Goal: Task Accomplishment & Management: Use online tool/utility

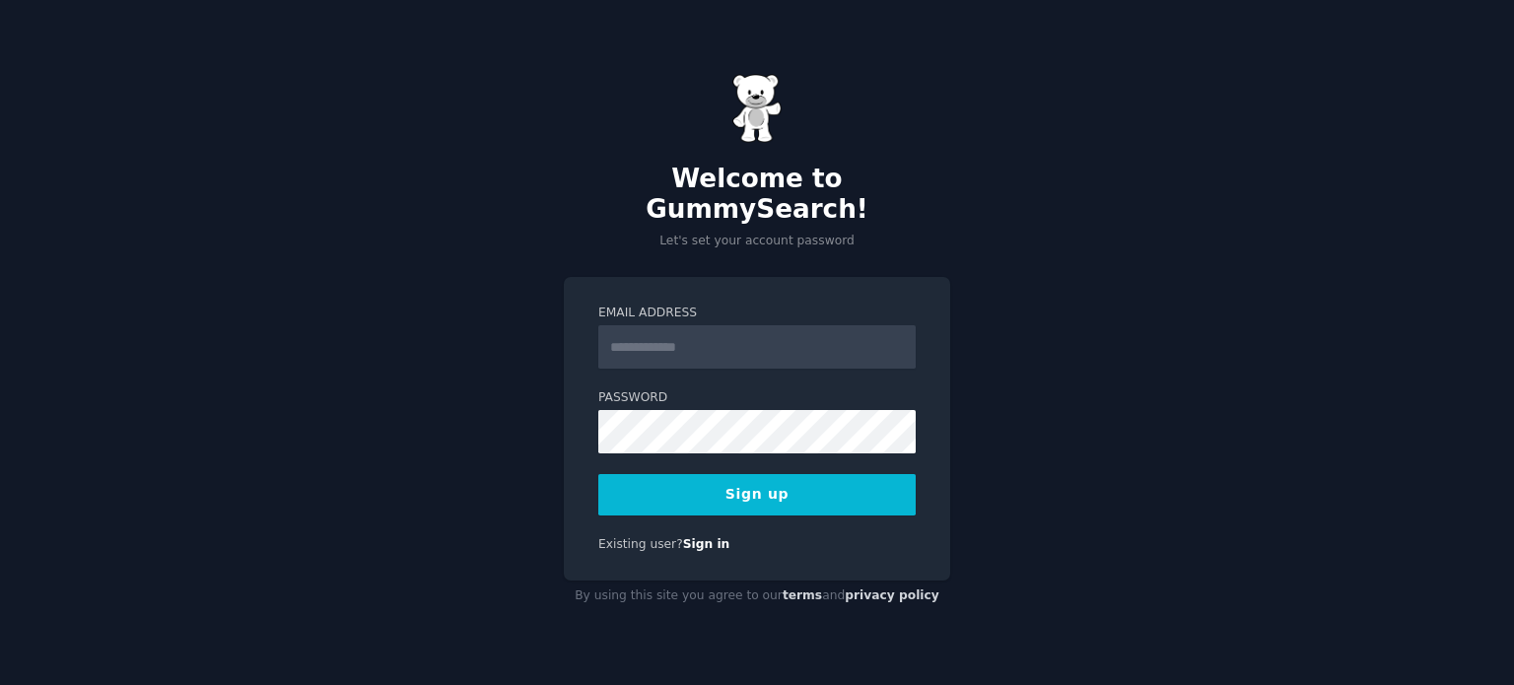
click at [666, 325] on input "Email Address" at bounding box center [756, 346] width 317 height 43
type input "**********"
click at [735, 484] on button "Sign up" at bounding box center [756, 494] width 317 height 41
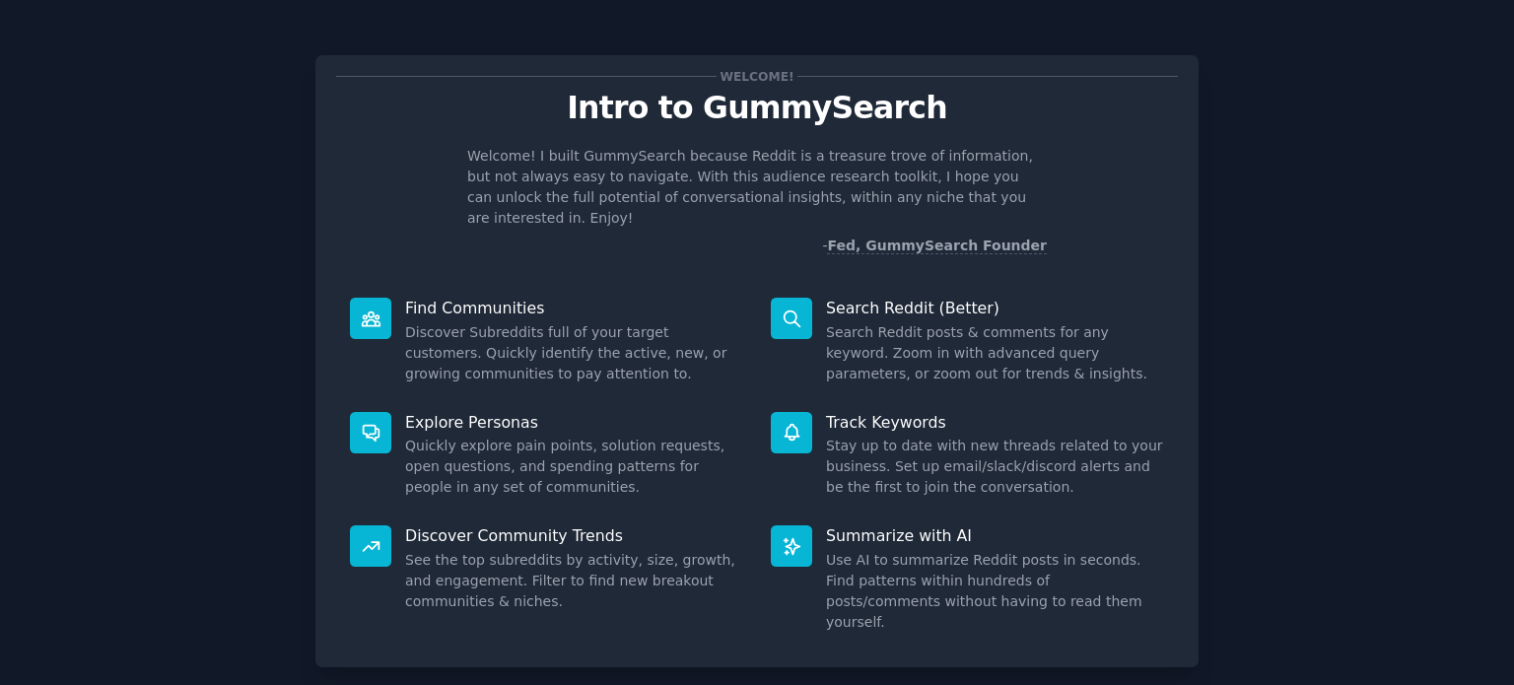
scroll to position [86, 0]
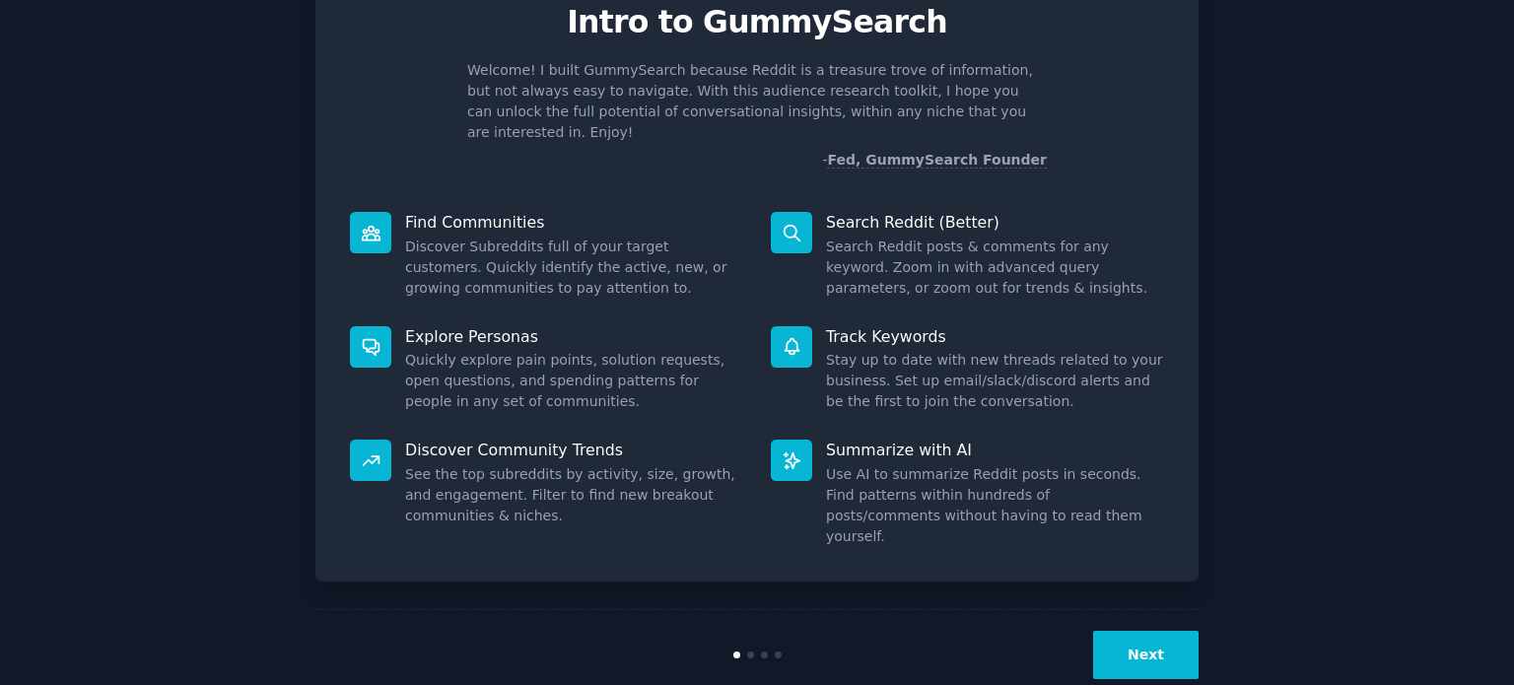
click at [1131, 631] on button "Next" at bounding box center [1145, 655] width 105 height 48
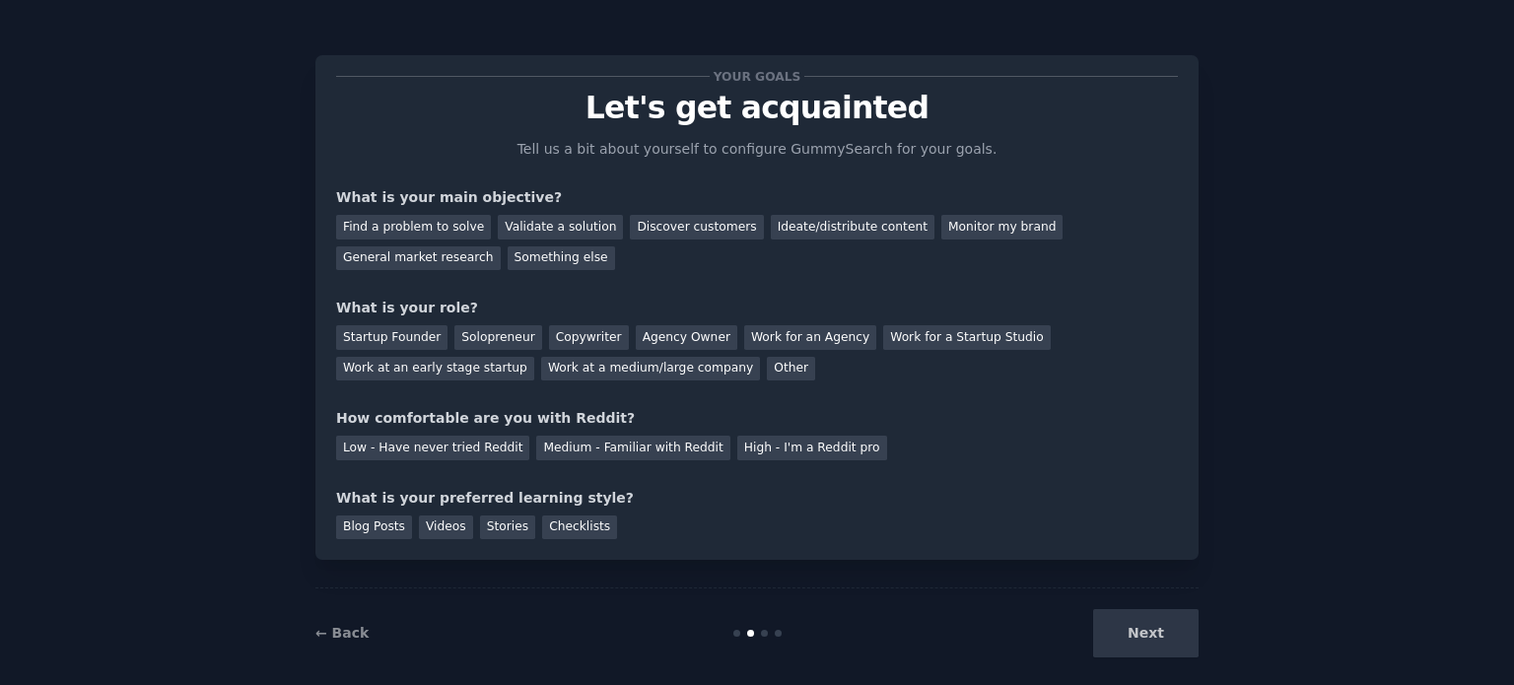
scroll to position [20, 0]
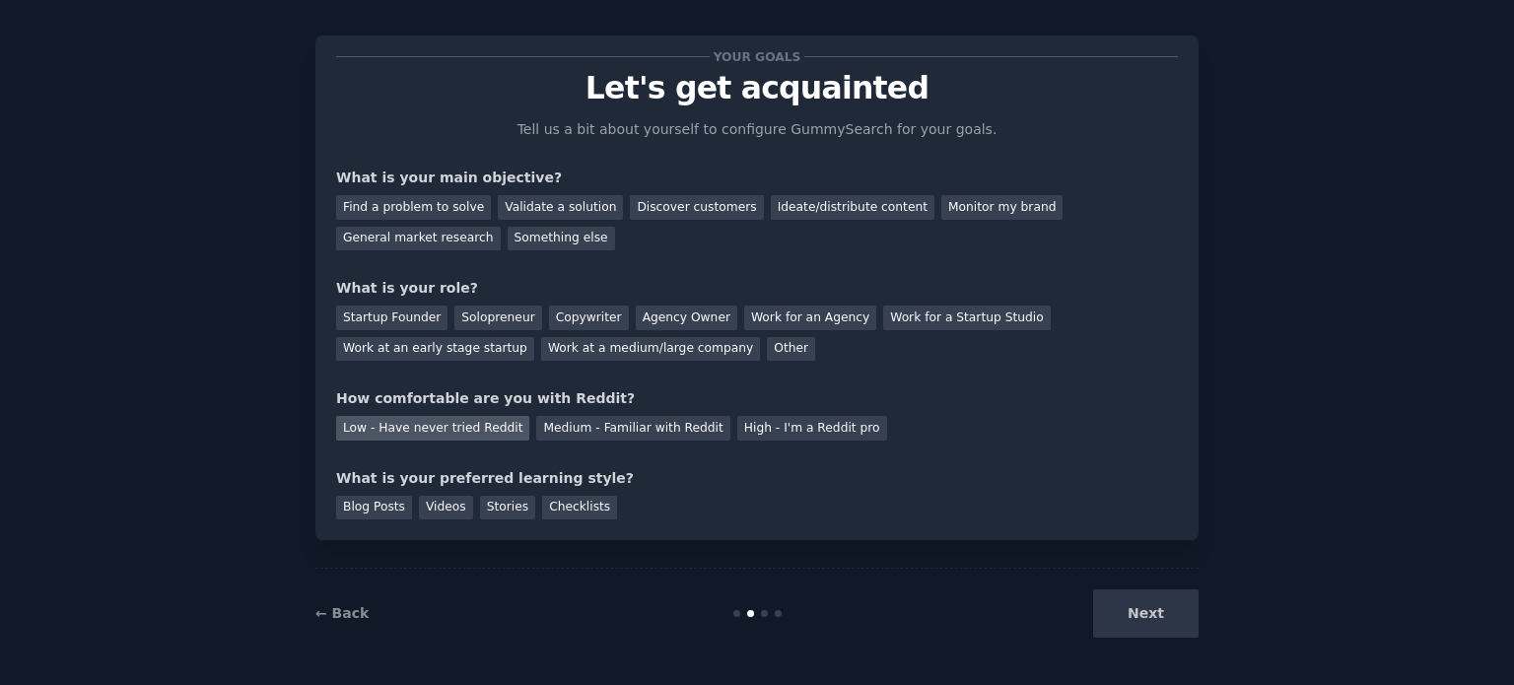
click at [420, 426] on div "Low - Have never tried Reddit" at bounding box center [432, 428] width 193 height 25
click at [549, 416] on div "Medium - Familiar with Reddit" at bounding box center [632, 428] width 193 height 25
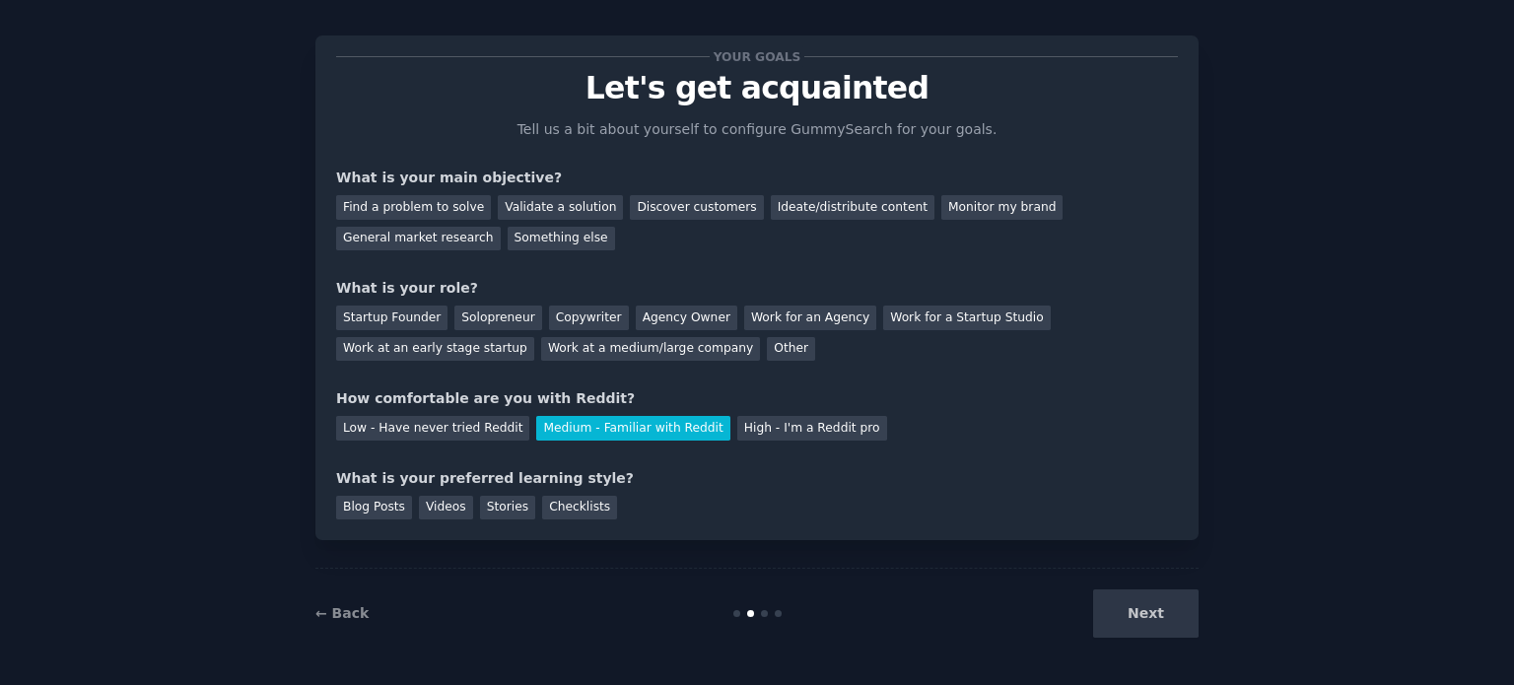
scroll to position [0, 0]
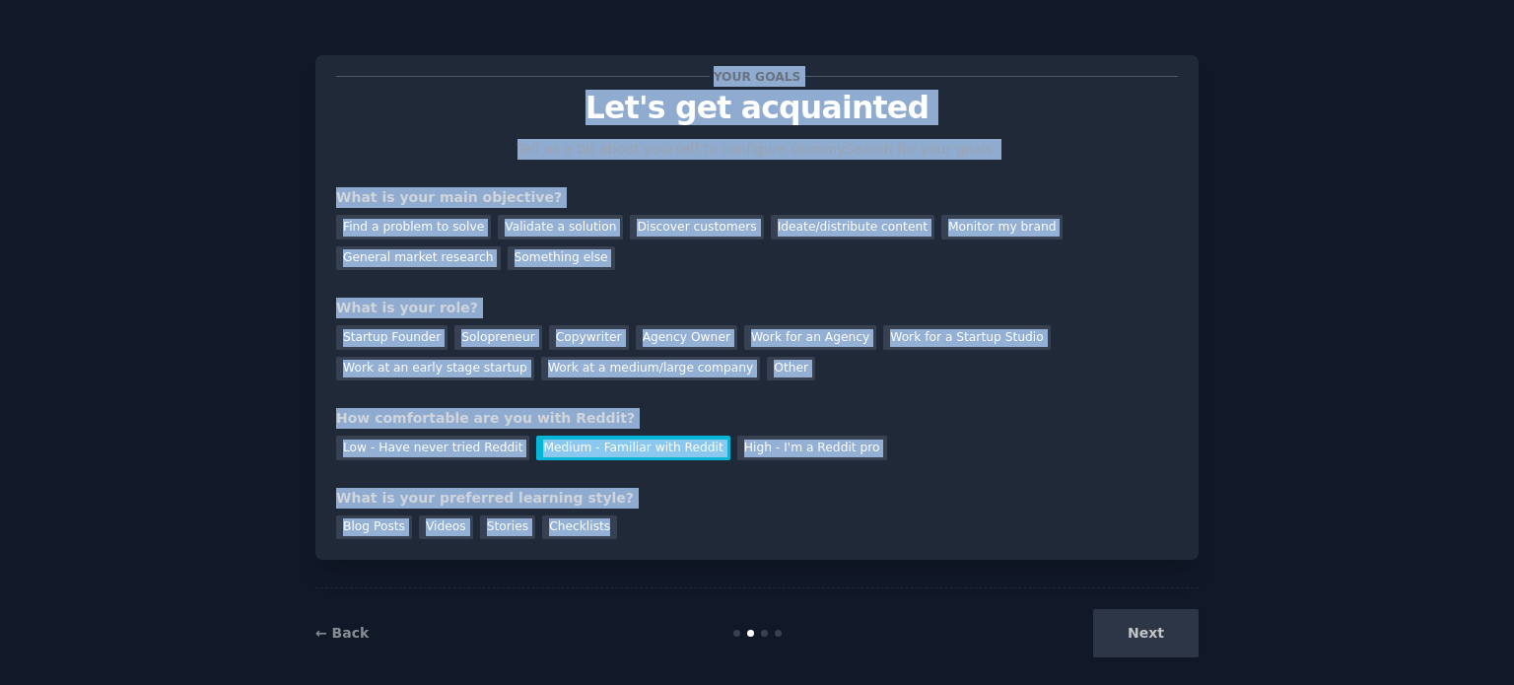
drag, startPoint x: 674, startPoint y: 572, endPoint x: 376, endPoint y: 81, distance: 574.6
click at [376, 81] on div "Your goals Let's get acquainted Tell us a bit about yourself to configure Gummy…" at bounding box center [756, 353] width 883 height 651
copy div "Your goals Let's get acquainted Tell us a bit about yourself to configure Gummy…"
click at [982, 474] on div "Your goals Let's get acquainted Tell us a bit about yourself to configure Gummy…" at bounding box center [757, 307] width 842 height 463
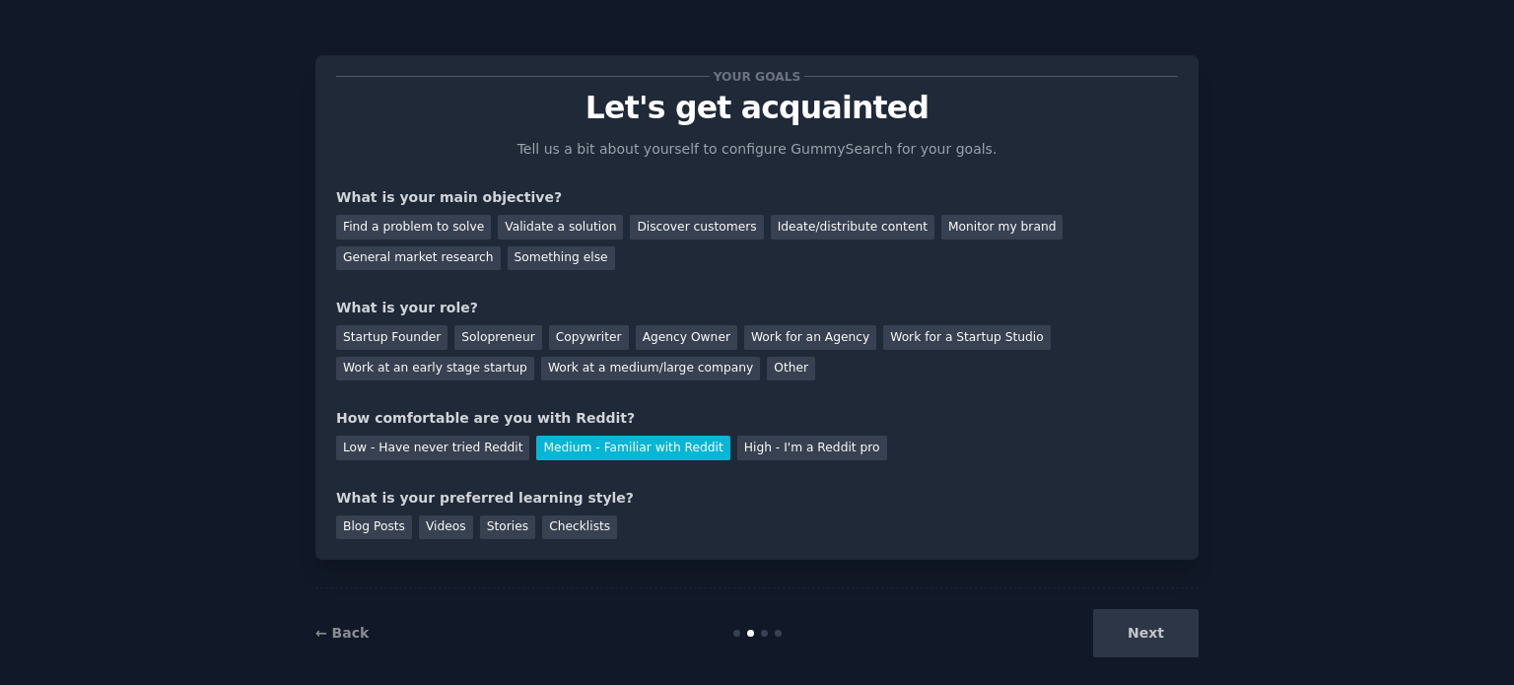
click at [999, 456] on div "Low - Have never tried Reddit Medium - Familiar with Reddit High - I'm a Reddit…" at bounding box center [757, 445] width 842 height 32
click at [414, 224] on div "Find a problem to solve" at bounding box center [413, 227] width 155 height 25
click at [521, 220] on div "Validate a solution" at bounding box center [560, 227] width 125 height 25
click at [414, 219] on div "Find a problem to solve" at bounding box center [413, 227] width 155 height 25
click at [477, 279] on div "Your goals Let's get acquainted Tell us a bit about yourself to configure Gummy…" at bounding box center [757, 307] width 842 height 463
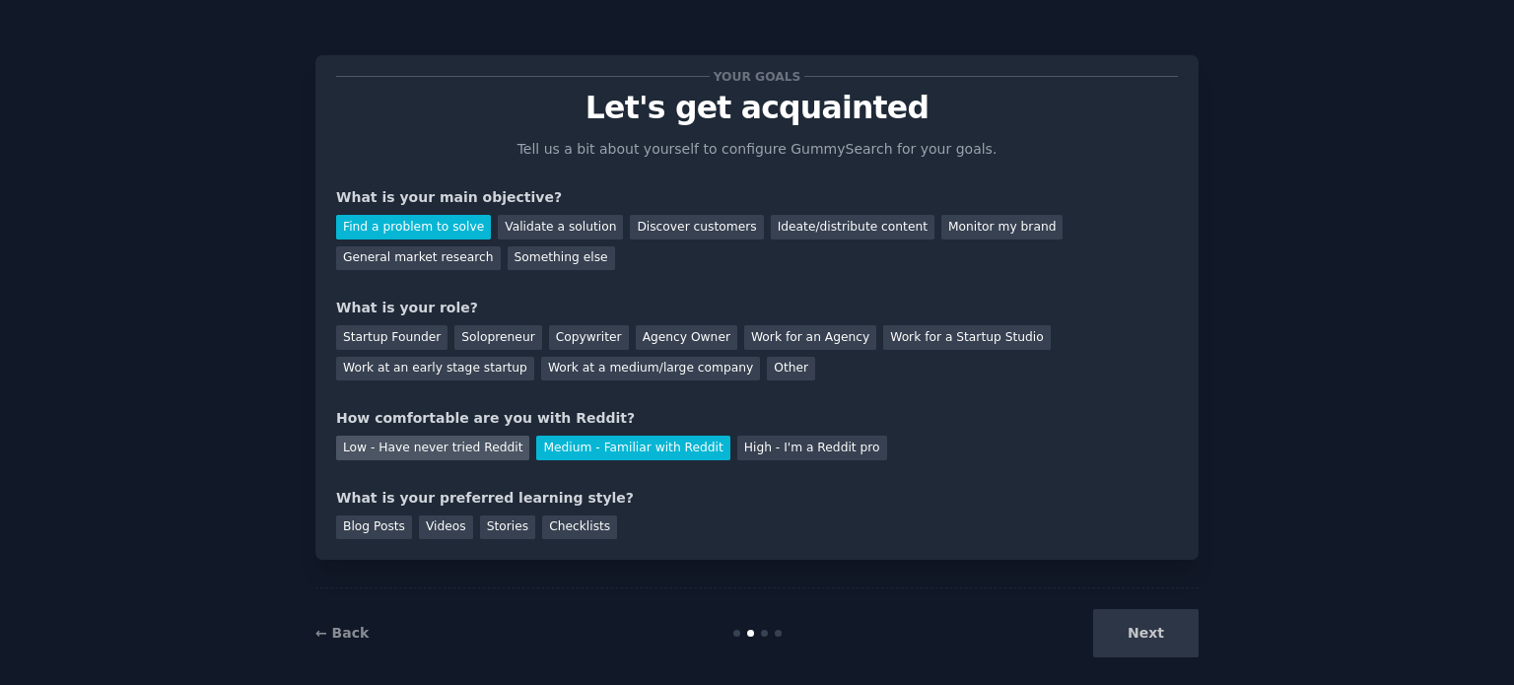
click at [419, 445] on div "Low - Have never tried Reddit" at bounding box center [432, 448] width 193 height 25
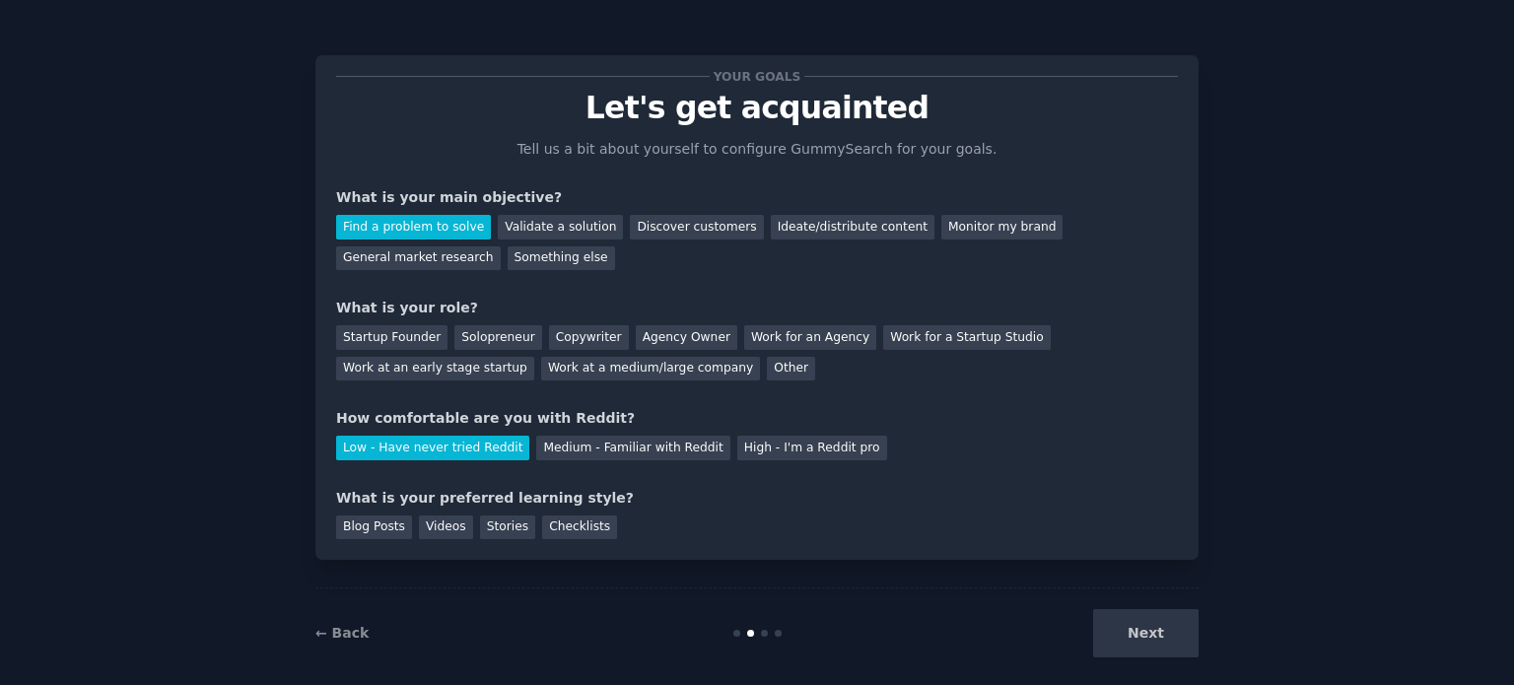
drag, startPoint x: 681, startPoint y: 220, endPoint x: 688, endPoint y: 212, distance: 10.5
click at [684, 217] on div "Discover customers" at bounding box center [696, 227] width 133 height 25
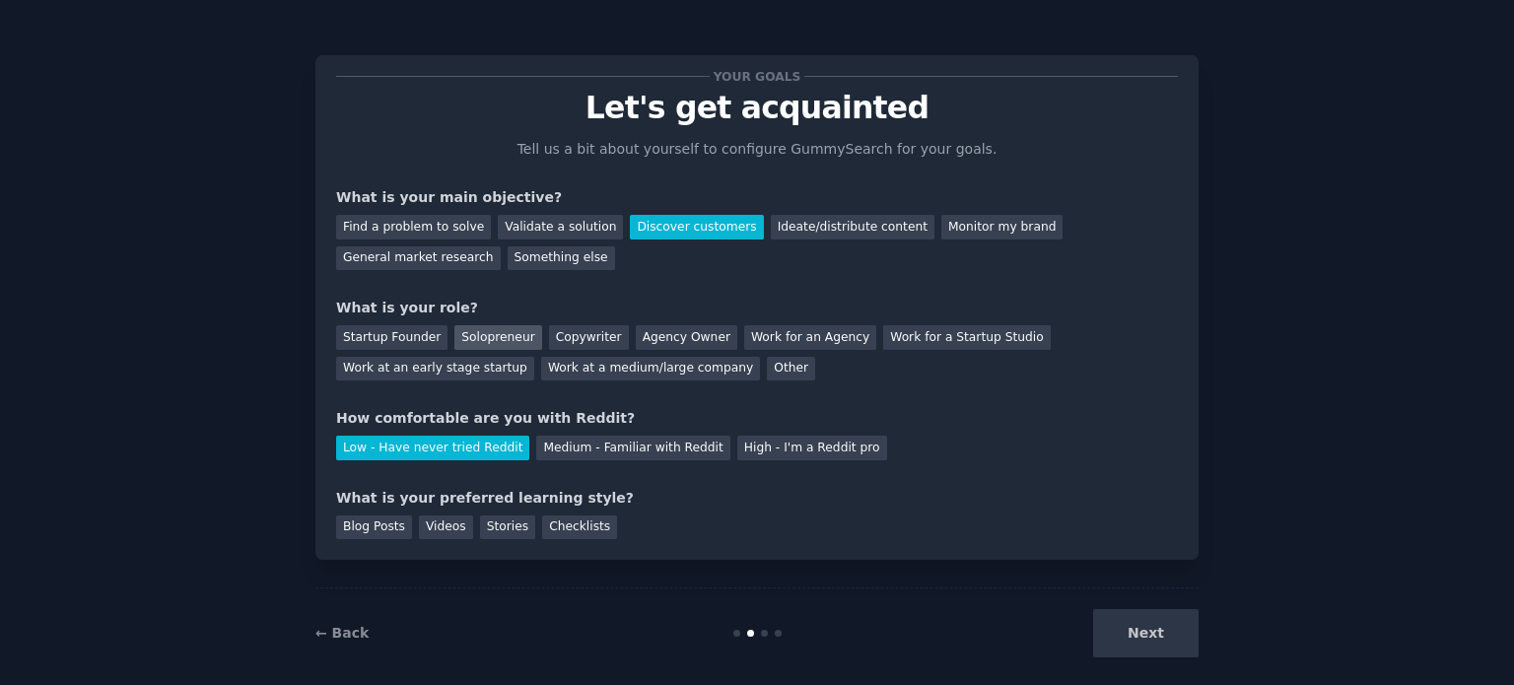
click at [479, 330] on div "Solopreneur" at bounding box center [497, 337] width 87 height 25
click at [584, 442] on div "Medium - Familiar with Reddit" at bounding box center [632, 448] width 193 height 25
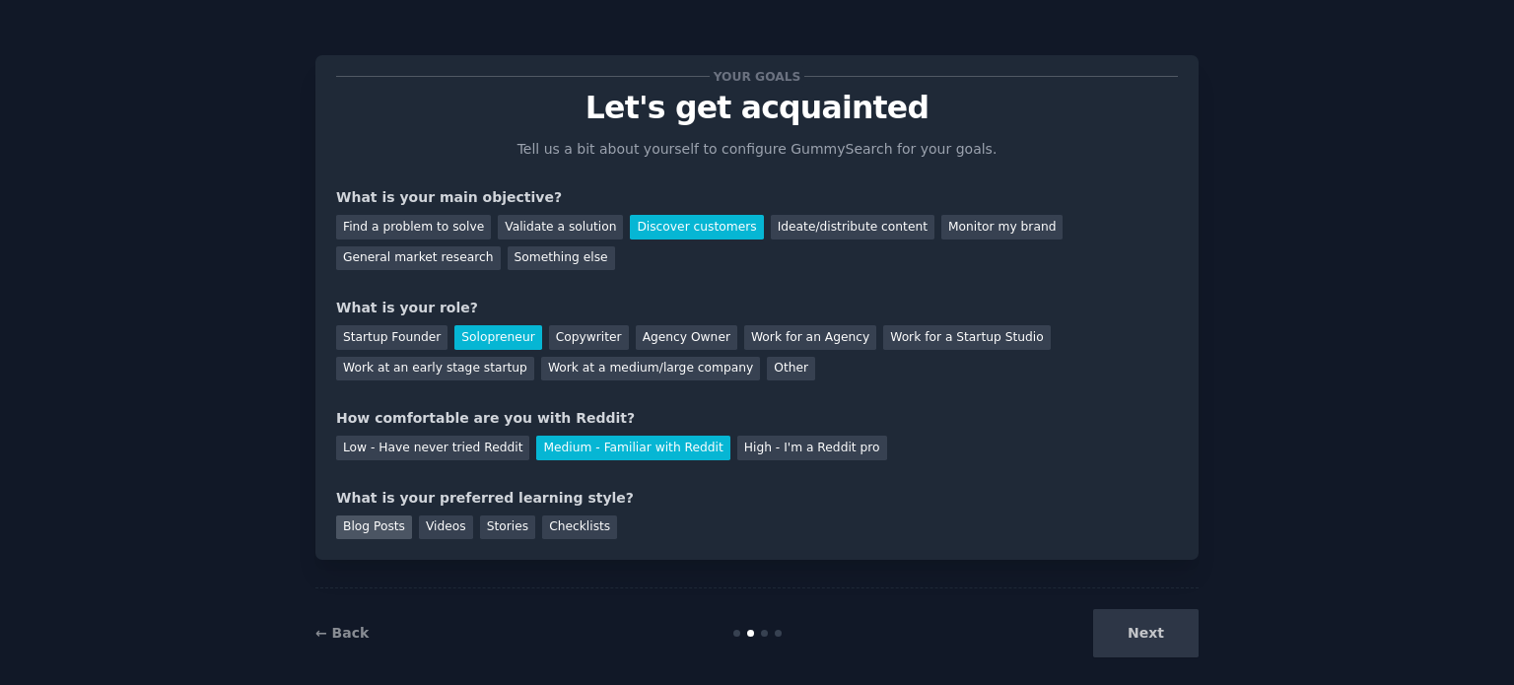
drag, startPoint x: 379, startPoint y: 527, endPoint x: 406, endPoint y: 532, distance: 27.1
click at [379, 527] on div "Blog Posts" at bounding box center [374, 527] width 76 height 25
click at [432, 531] on div "Videos" at bounding box center [446, 527] width 54 height 25
click at [498, 524] on div "Stories" at bounding box center [507, 527] width 55 height 25
click at [542, 520] on div "Checklists" at bounding box center [579, 527] width 75 height 25
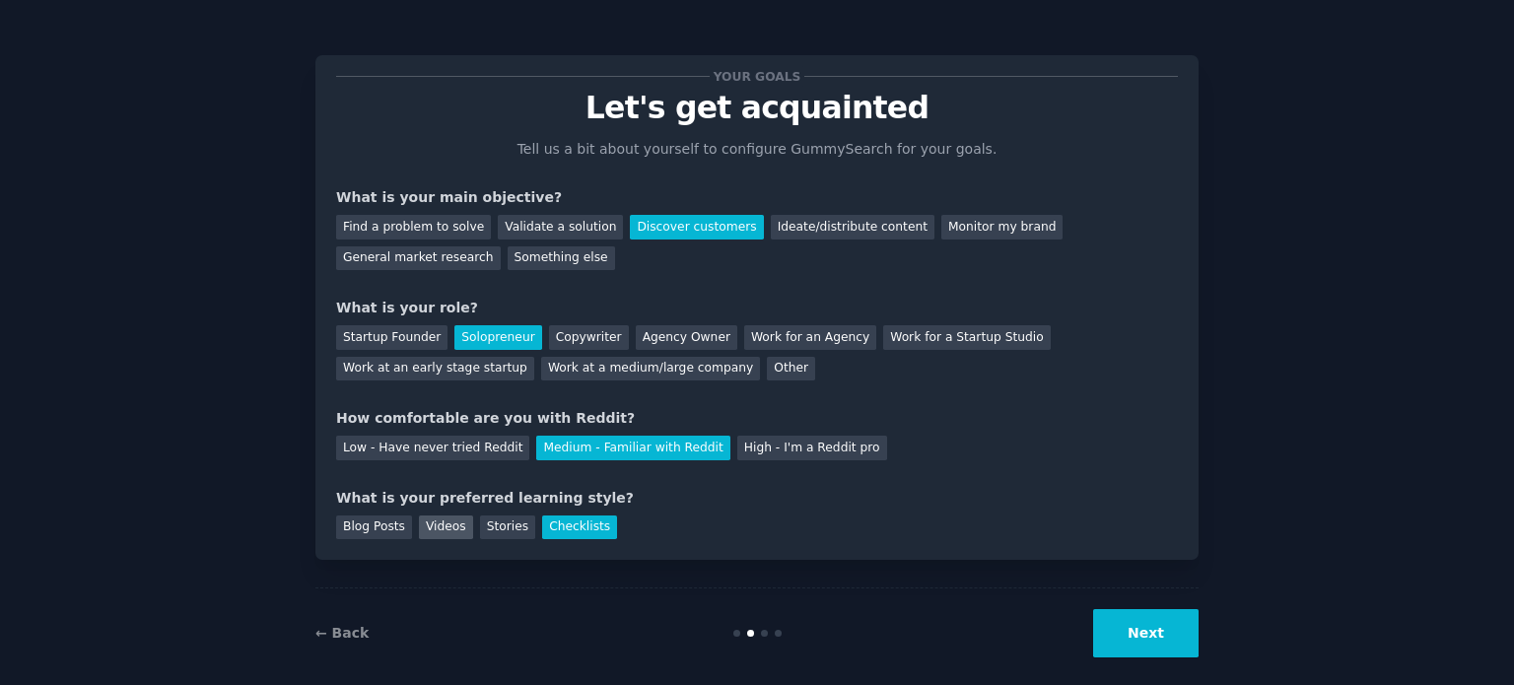
click at [442, 530] on div "Videos" at bounding box center [446, 527] width 54 height 25
click at [372, 516] on div "Blog Posts" at bounding box center [374, 527] width 76 height 25
click at [1117, 634] on button "Next" at bounding box center [1145, 633] width 105 height 48
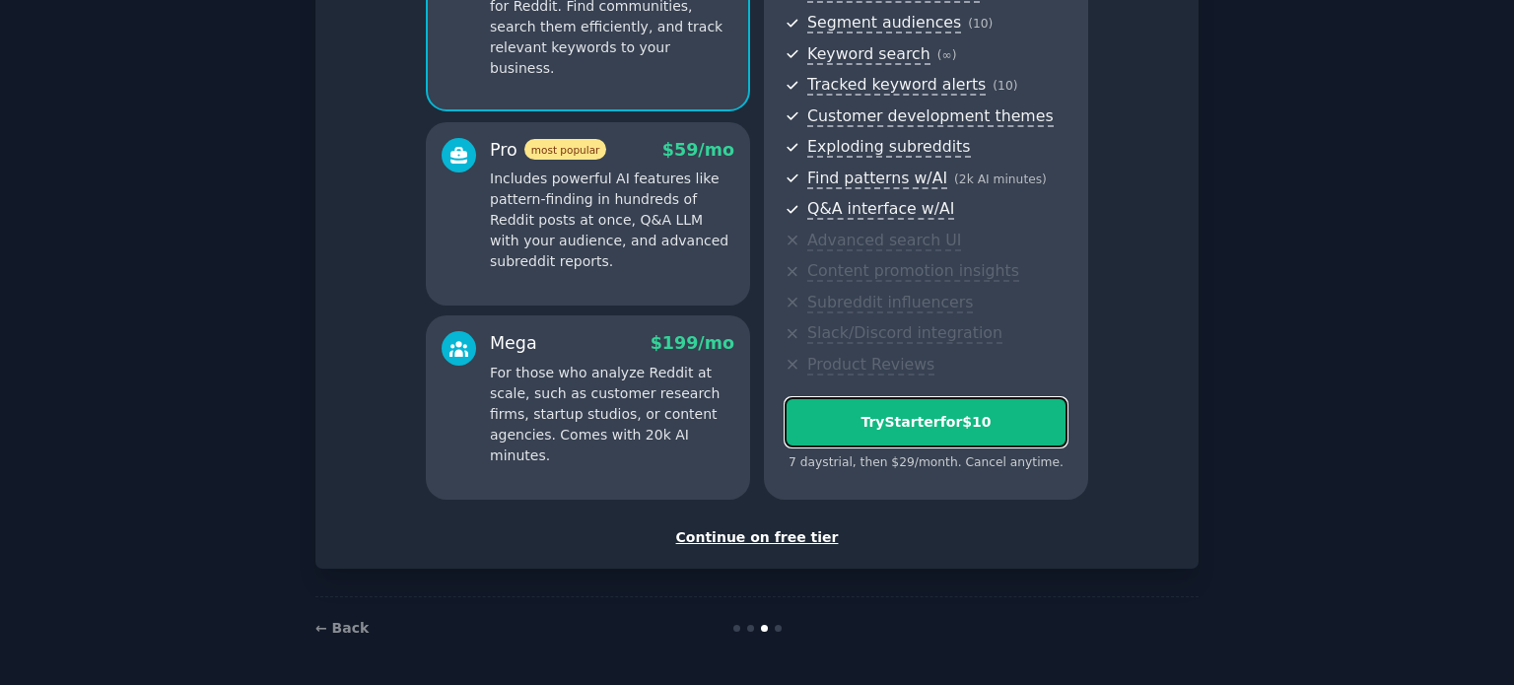
click at [913, 423] on div "Try Starter for $10" at bounding box center [926, 422] width 281 height 21
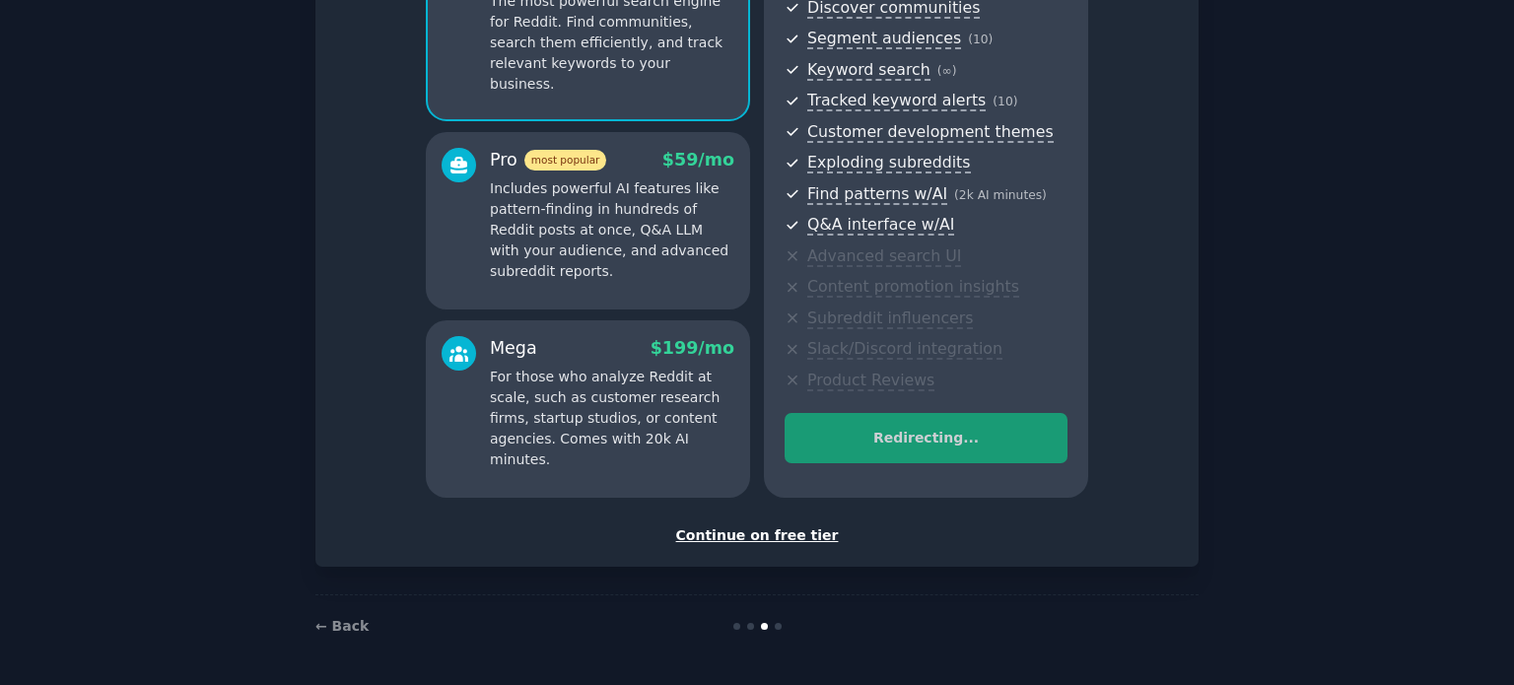
scroll to position [232, 0]
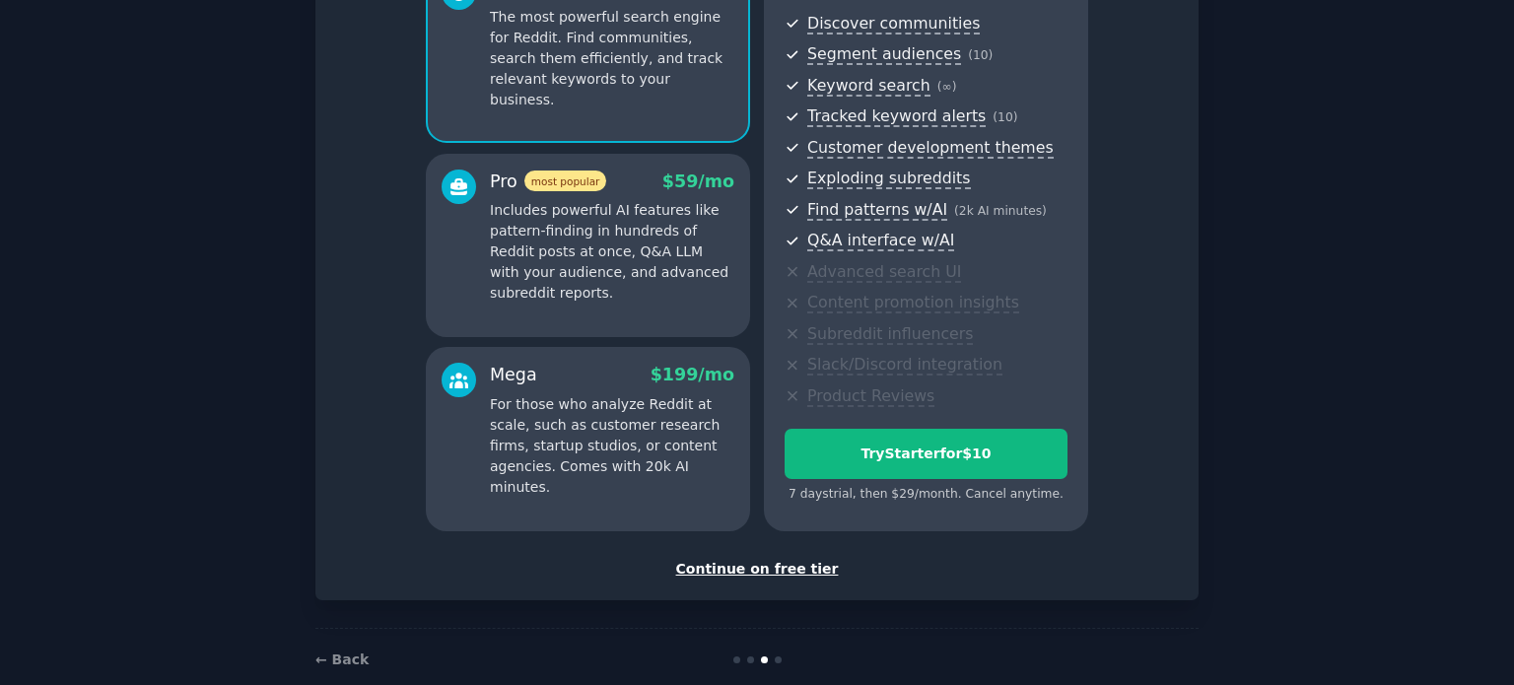
scroll to position [248, 0]
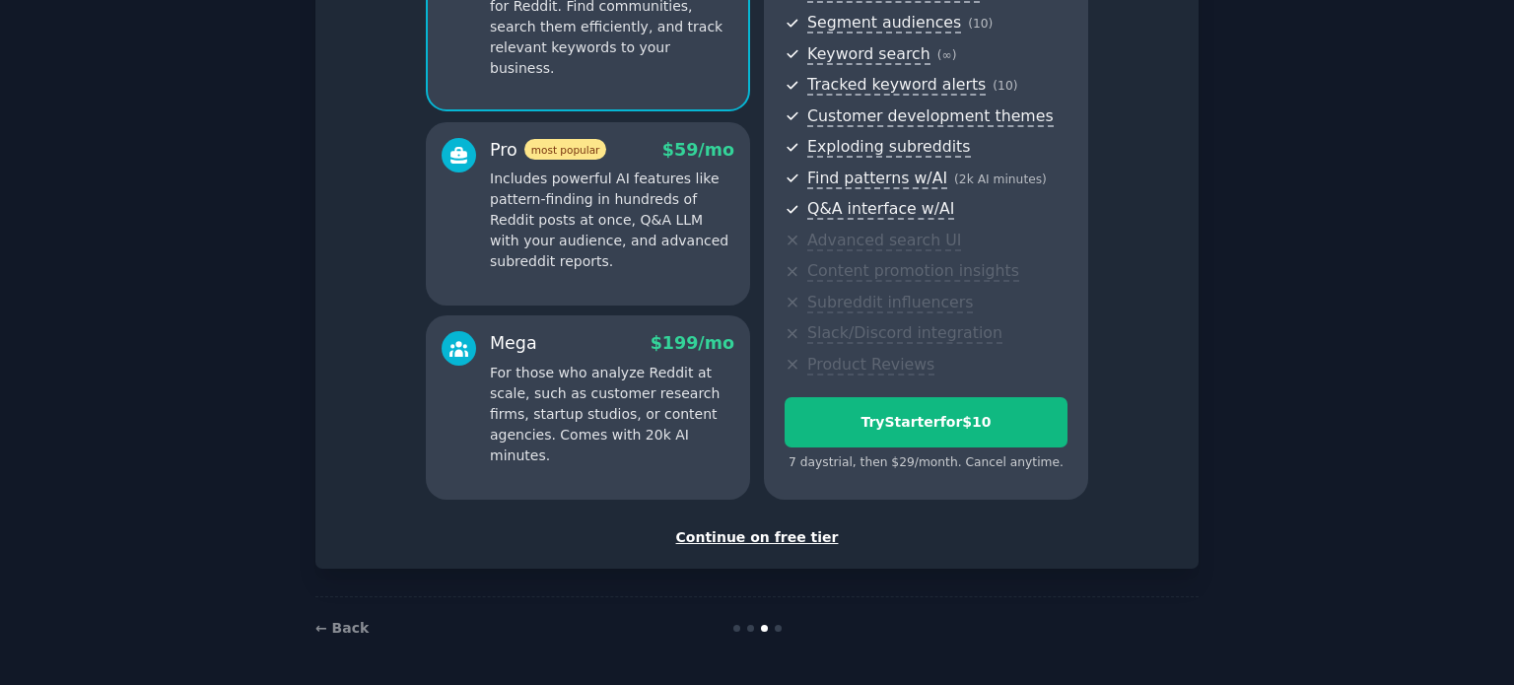
click at [725, 537] on div "Continue on free tier" at bounding box center [757, 537] width 842 height 21
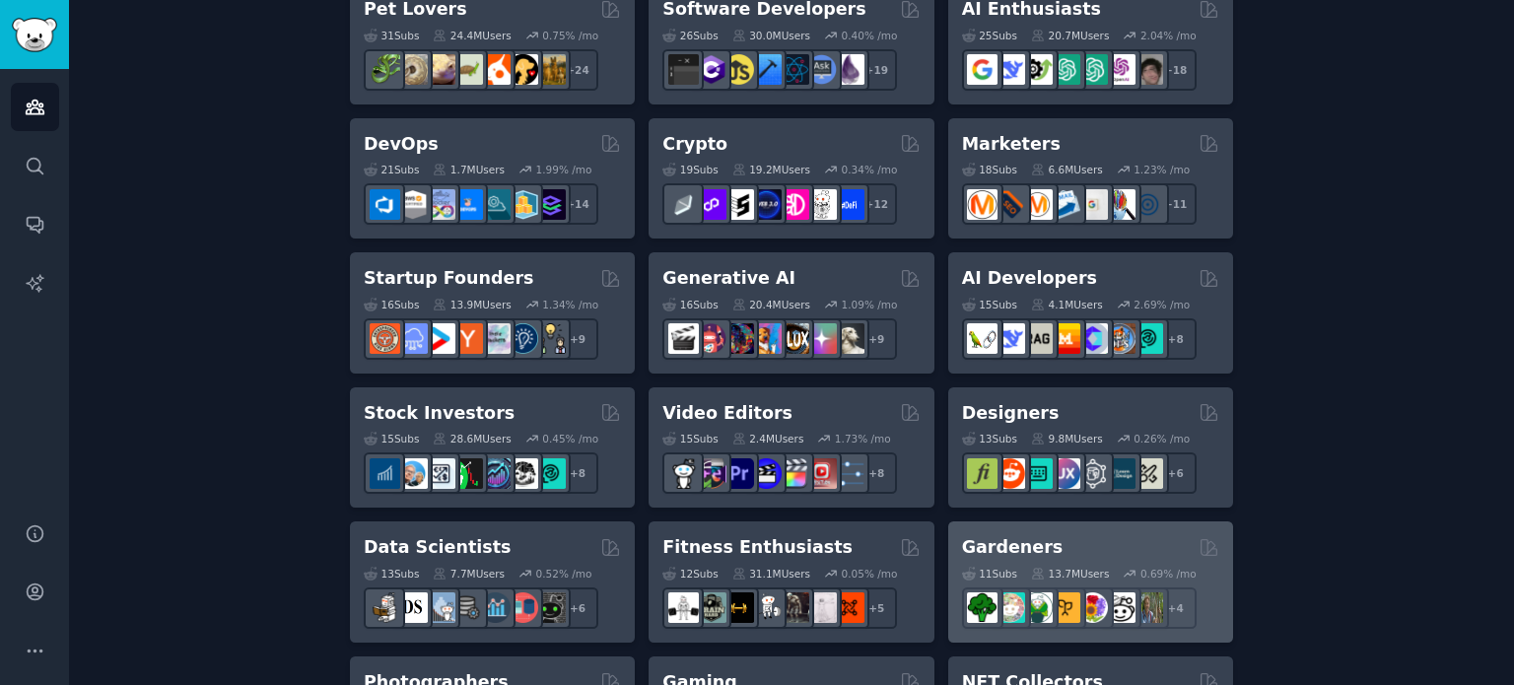
scroll to position [296, 0]
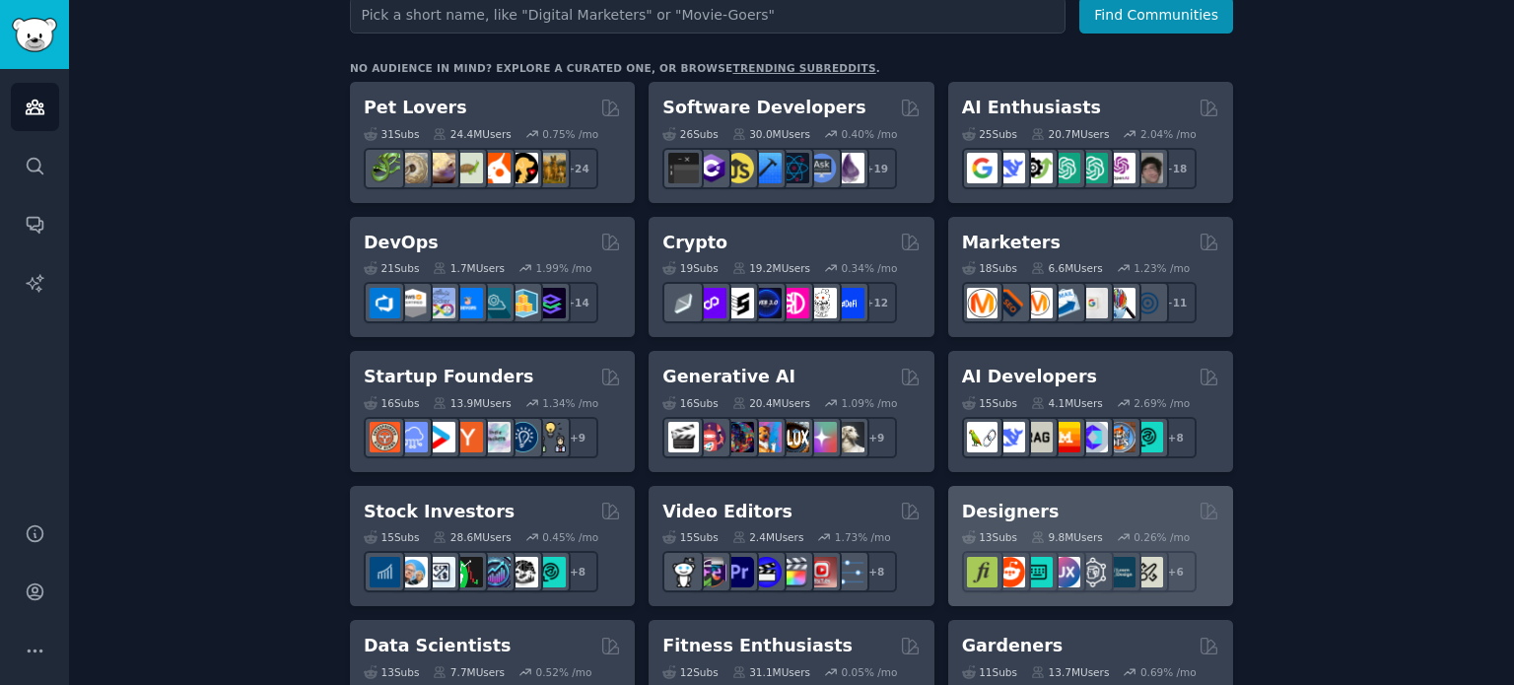
click at [1065, 509] on div "Designers" at bounding box center [1090, 512] width 257 height 25
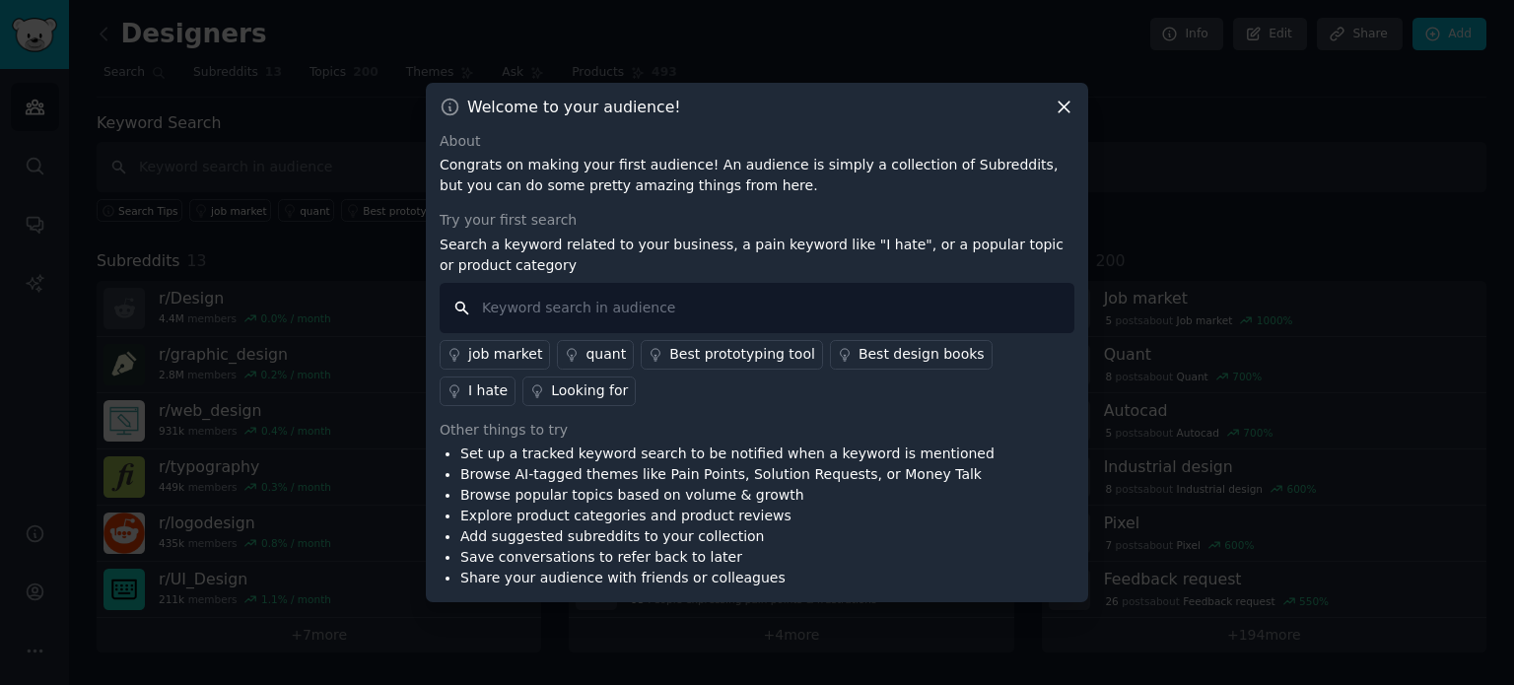
click at [526, 307] on input "text" at bounding box center [757, 308] width 635 height 50
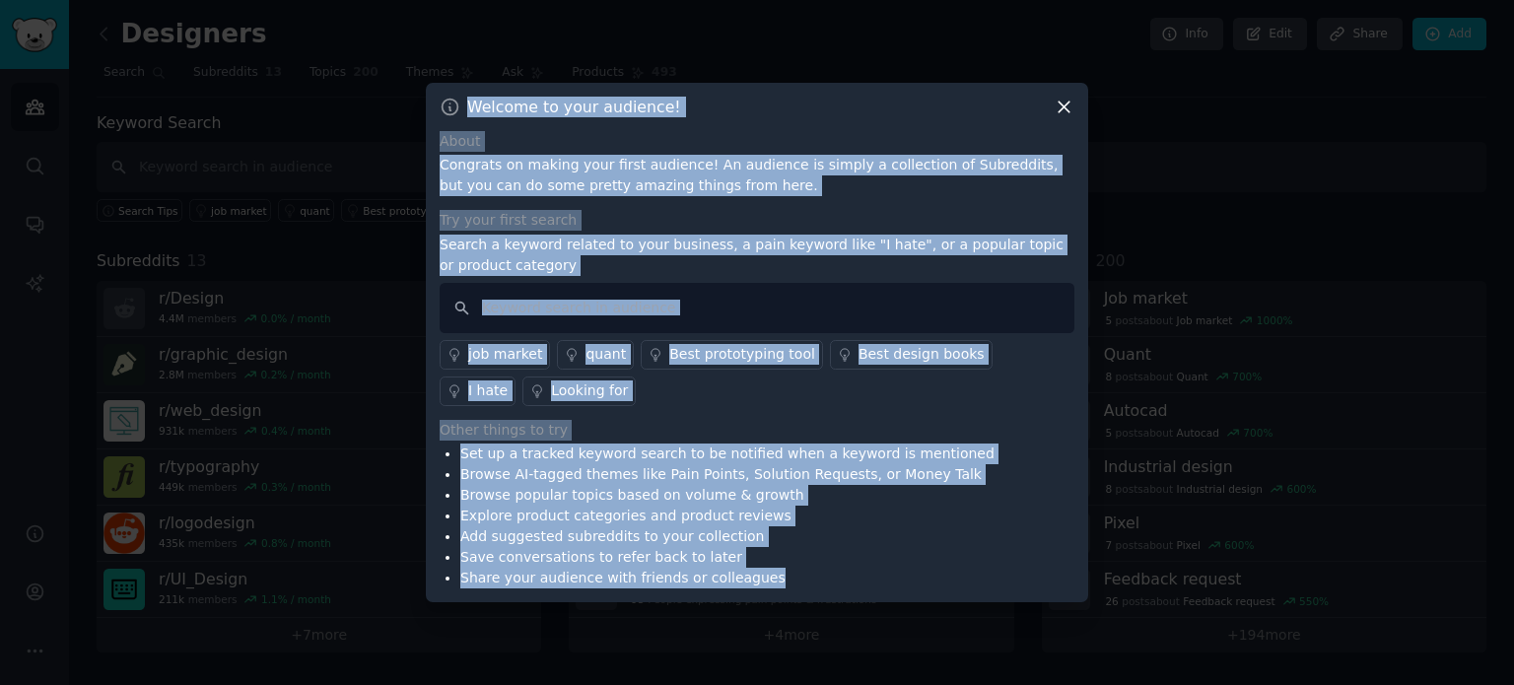
drag, startPoint x: 465, startPoint y: 99, endPoint x: 756, endPoint y: 576, distance: 558.7
click at [756, 576] on div "Welcome to your audience! About Congrats on making your first audience! An audi…" at bounding box center [757, 343] width 662 height 520
copy div "Welcome to your audience! About Congrats on making your first audience! An audi…"
click at [1016, 520] on div "Set up a tracked keyword search to be notified when a keyword is mentioned Brow…" at bounding box center [757, 516] width 635 height 145
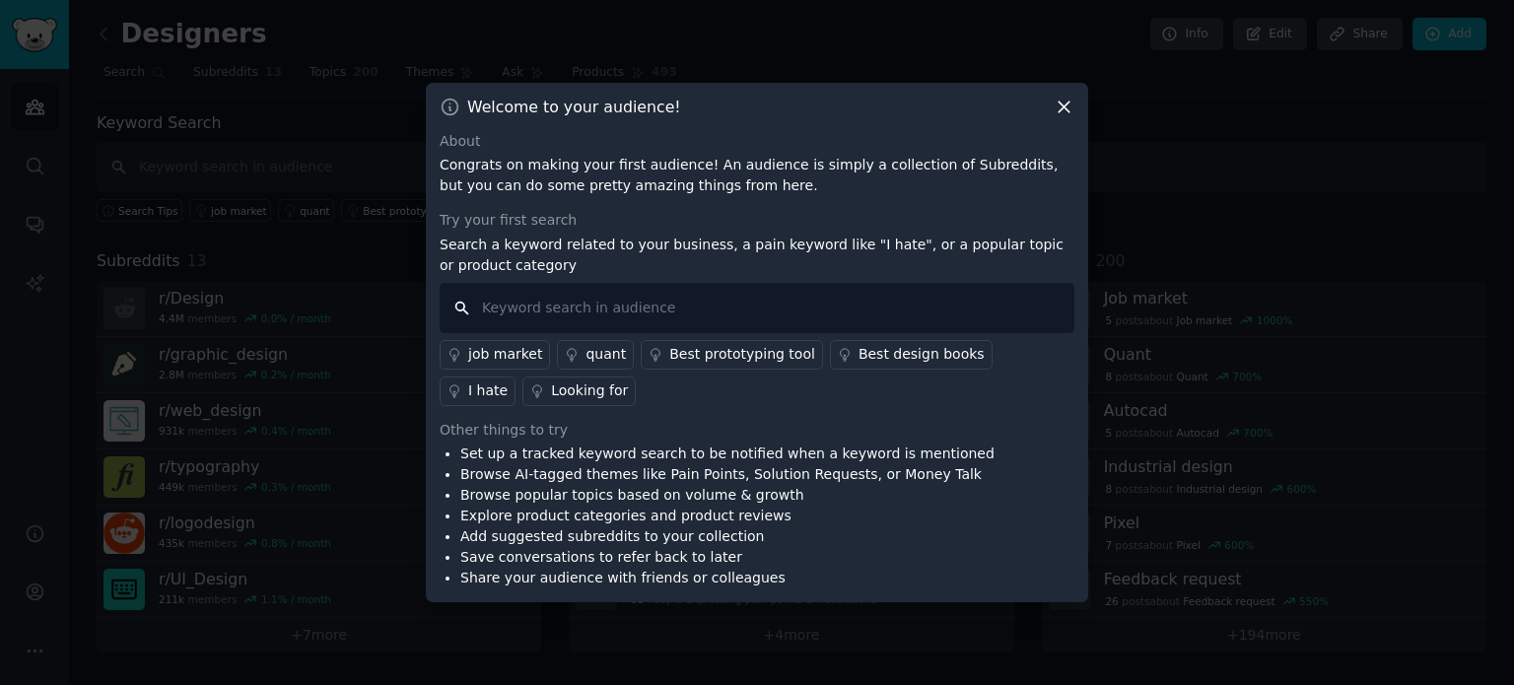
click at [513, 302] on input "text" at bounding box center [757, 308] width 635 height 50
click at [576, 303] on input "text" at bounding box center [757, 308] width 635 height 50
paste input "“Looking for web designer” “Hire a UI UX designer” “Need a website” “Website re…"
type input "“"
click at [549, 291] on input "text" at bounding box center [757, 308] width 635 height 50
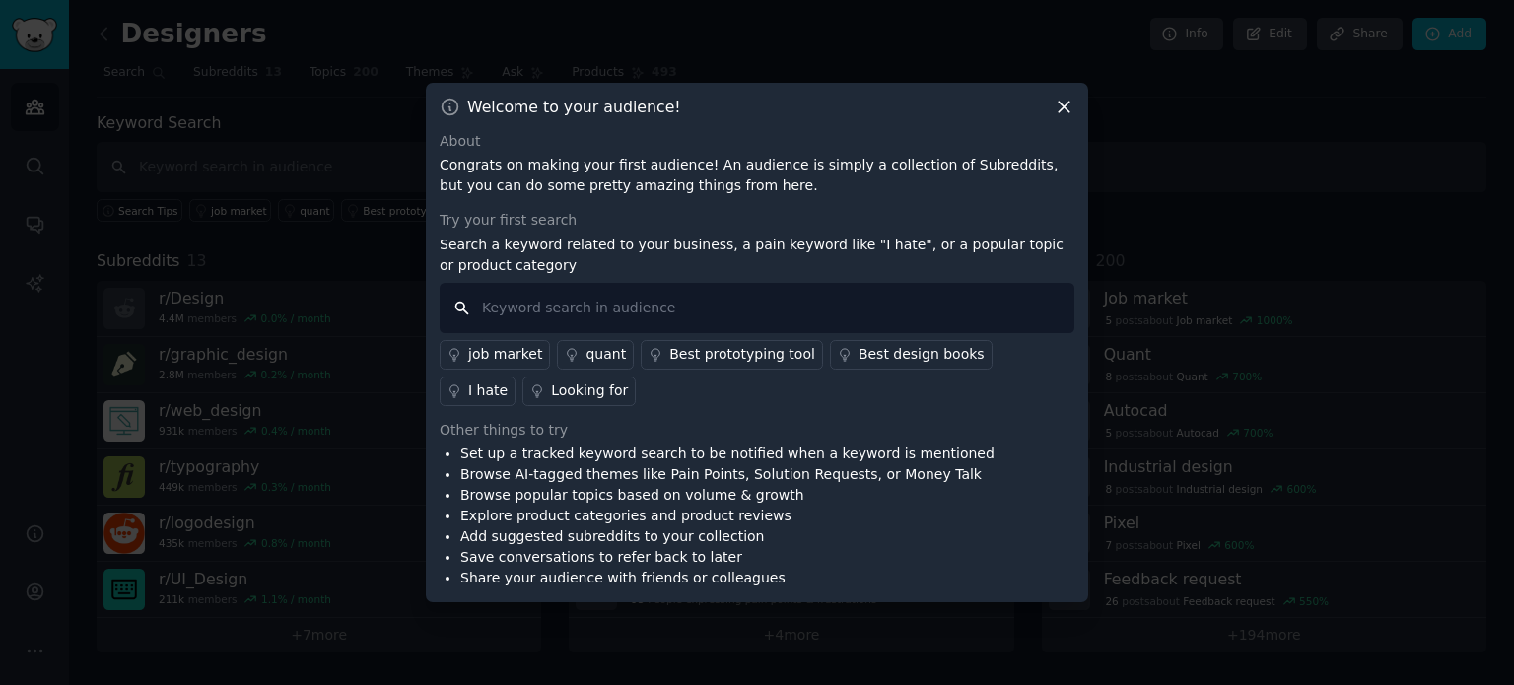
paste input "Need a website"
type input "Need a website"
